Goal: Navigation & Orientation: Find specific page/section

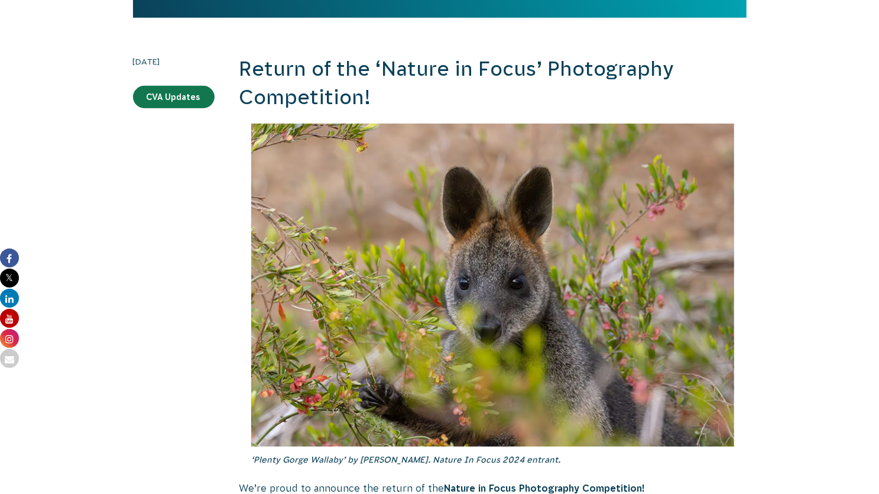
scroll to position [315, 0]
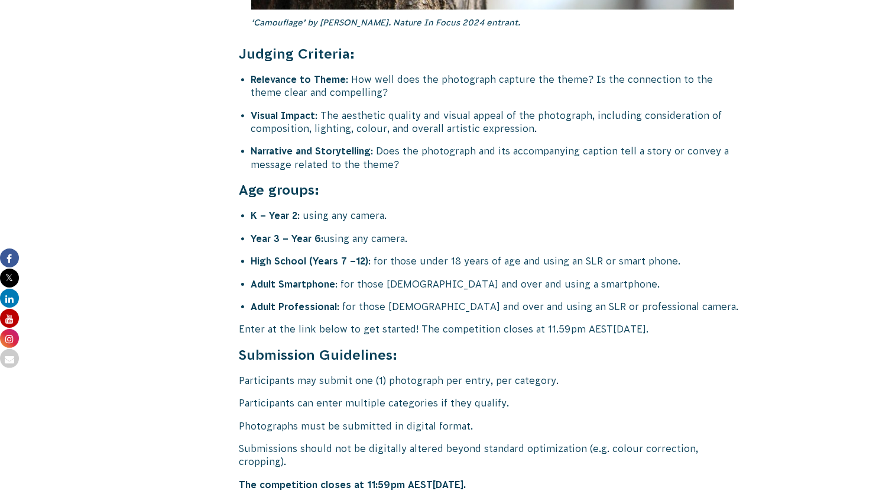
scroll to position [4785, 0]
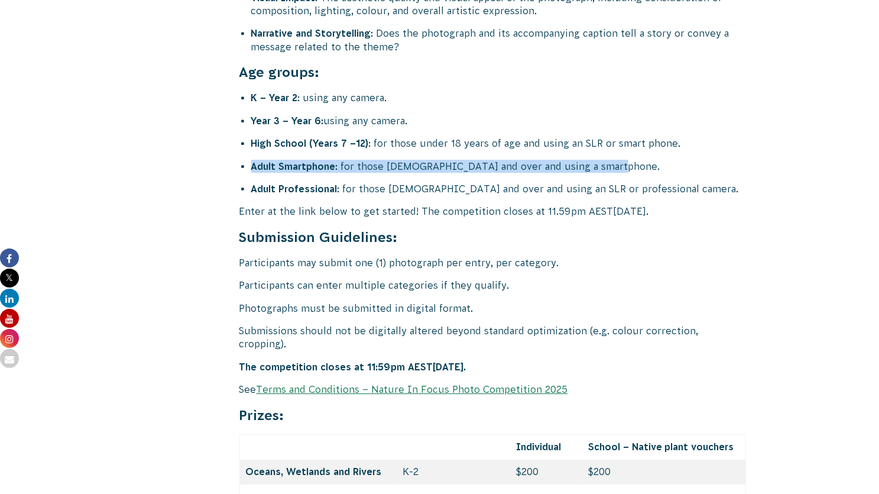
drag, startPoint x: 252, startPoint y: 124, endPoint x: 657, endPoint y: 117, distance: 404.5
click at [662, 160] on li "Adult Smartphone : for those 18 years old and over and using a smartphone." at bounding box center [499, 166] width 496 height 13
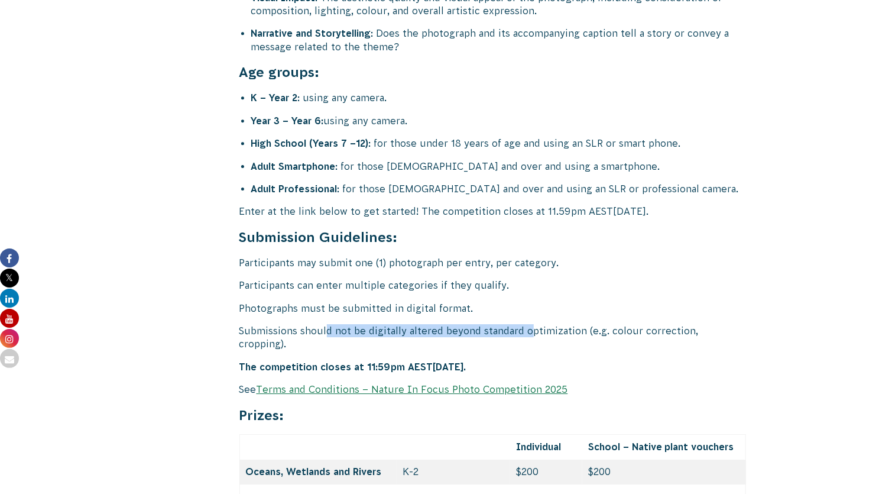
drag, startPoint x: 326, startPoint y: 289, endPoint x: 530, endPoint y: 296, distance: 204.7
click at [530, 324] on p "Submissions should not be digitally altered beyond standard optimization (e.g. …" at bounding box center [492, 337] width 507 height 27
drag, startPoint x: 539, startPoint y: 292, endPoint x: 650, endPoint y: 294, distance: 111.2
click at [650, 324] on p "Submissions should not be digitally altered beyond standard optimization (e.g. …" at bounding box center [492, 337] width 507 height 27
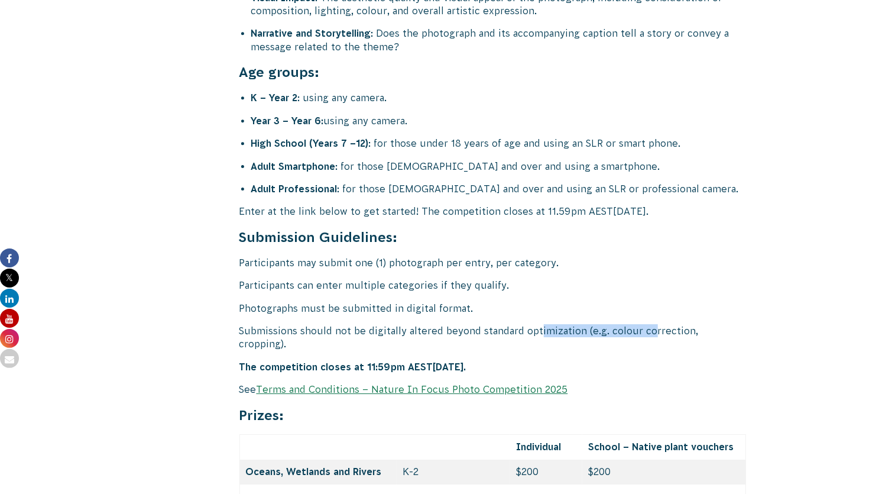
click at [650, 324] on p "Submissions should not be digitally altered beyond standard optimization (e.g. …" at bounding box center [492, 337] width 507 height 27
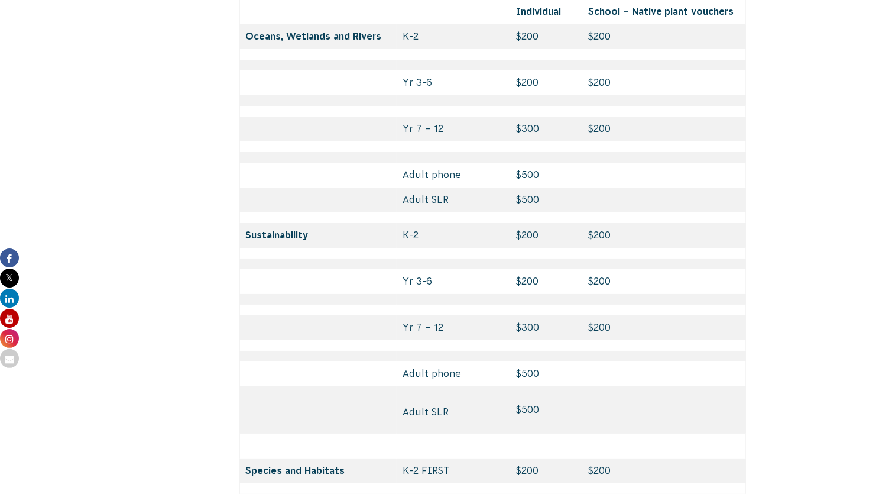
scroll to position [5234, 0]
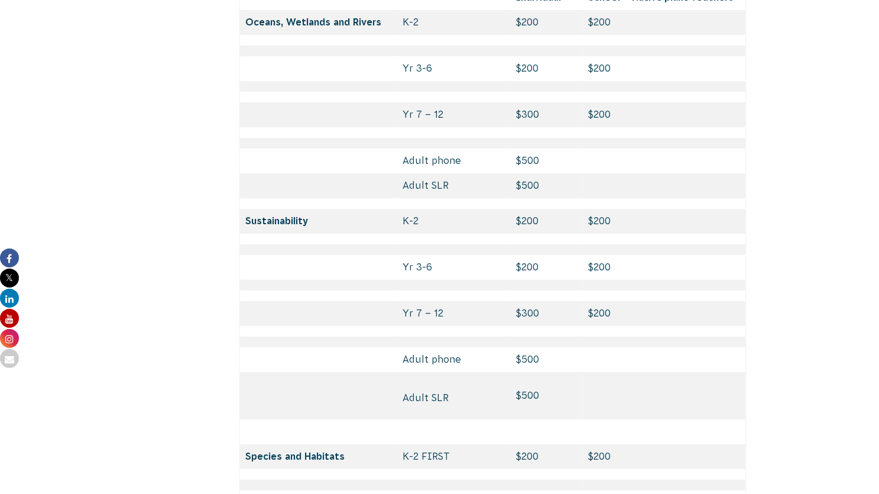
drag, startPoint x: 247, startPoint y: 167, endPoint x: 333, endPoint y: 170, distance: 86.4
click at [333, 209] on td "Sustainability" at bounding box center [317, 221] width 157 height 25
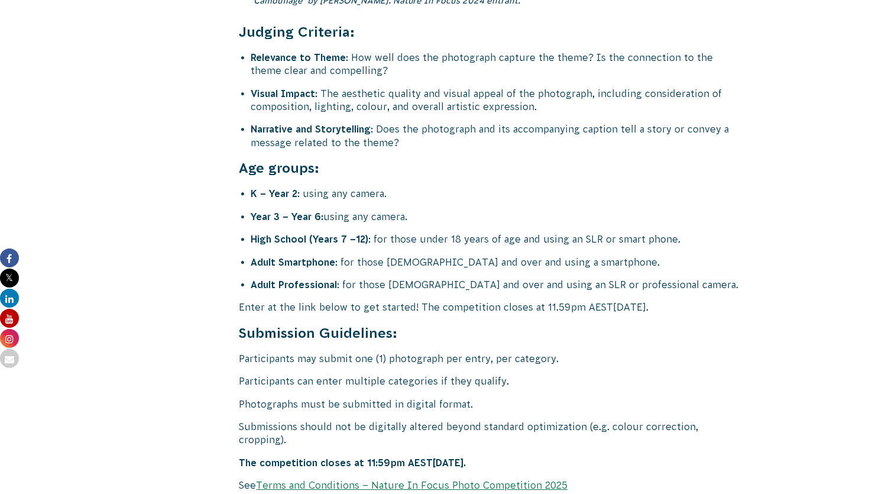
scroll to position [4694, 0]
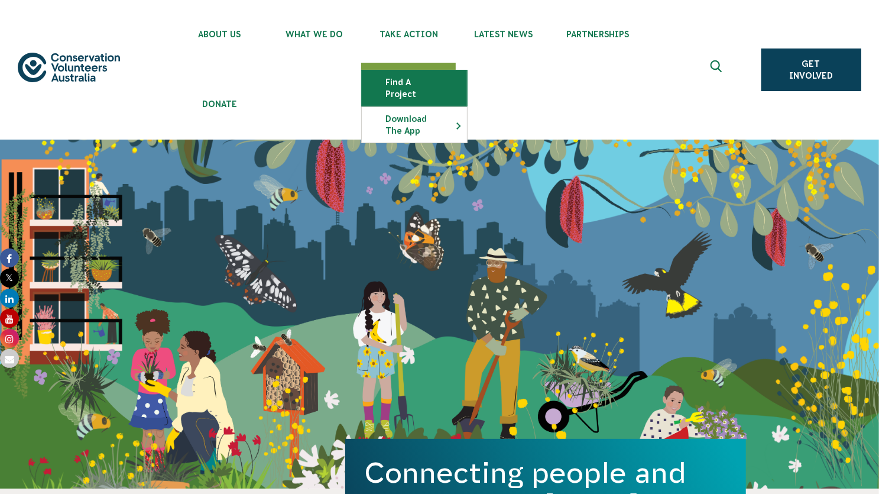
click at [406, 82] on link "Find a project" at bounding box center [414, 87] width 105 height 35
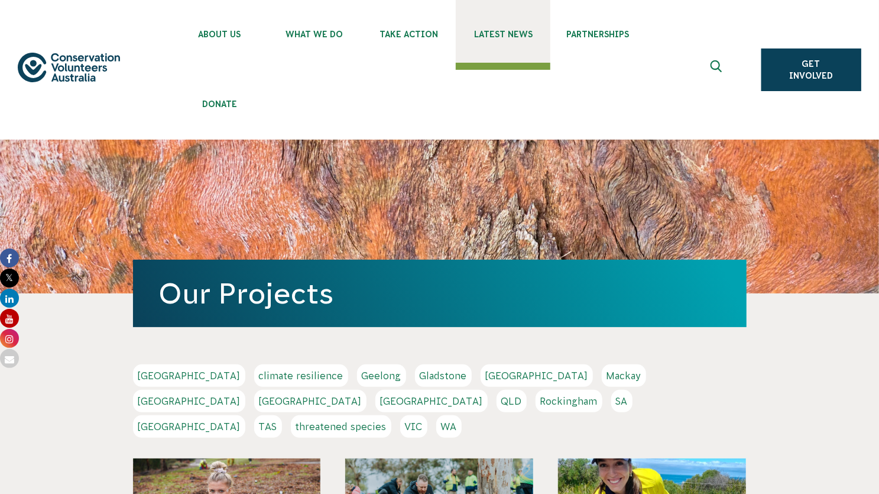
click at [496, 35] on span "Latest News" at bounding box center [503, 34] width 95 height 9
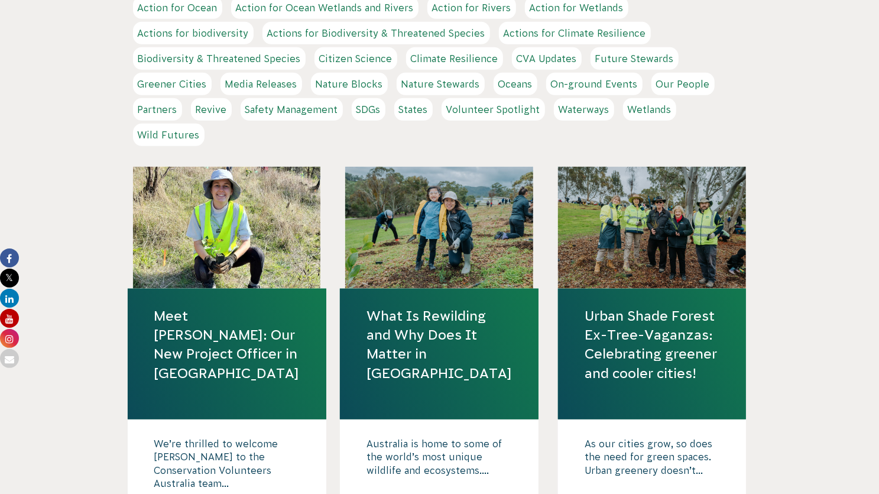
scroll to position [544, 0]
